Goal: Task Accomplishment & Management: Use online tool/utility

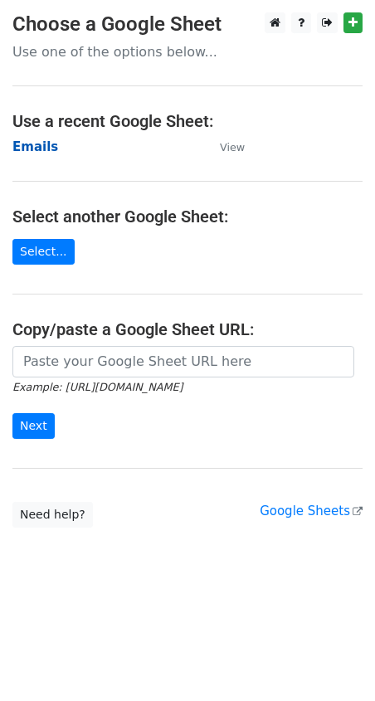
click at [41, 140] on strong "Emails" at bounding box center [35, 146] width 46 height 15
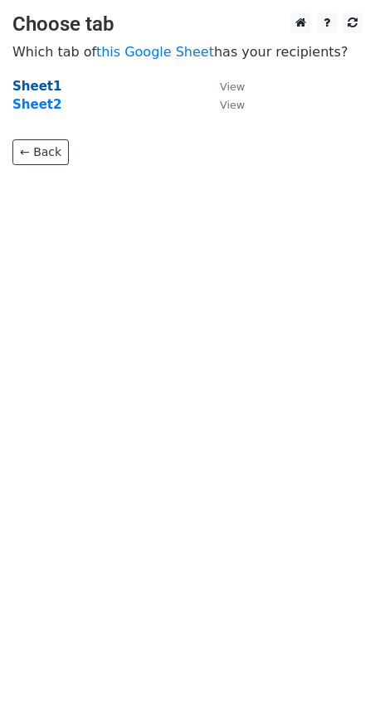
click at [42, 86] on strong "Sheet1" at bounding box center [36, 86] width 49 height 15
